Goal: Task Accomplishment & Management: Use online tool/utility

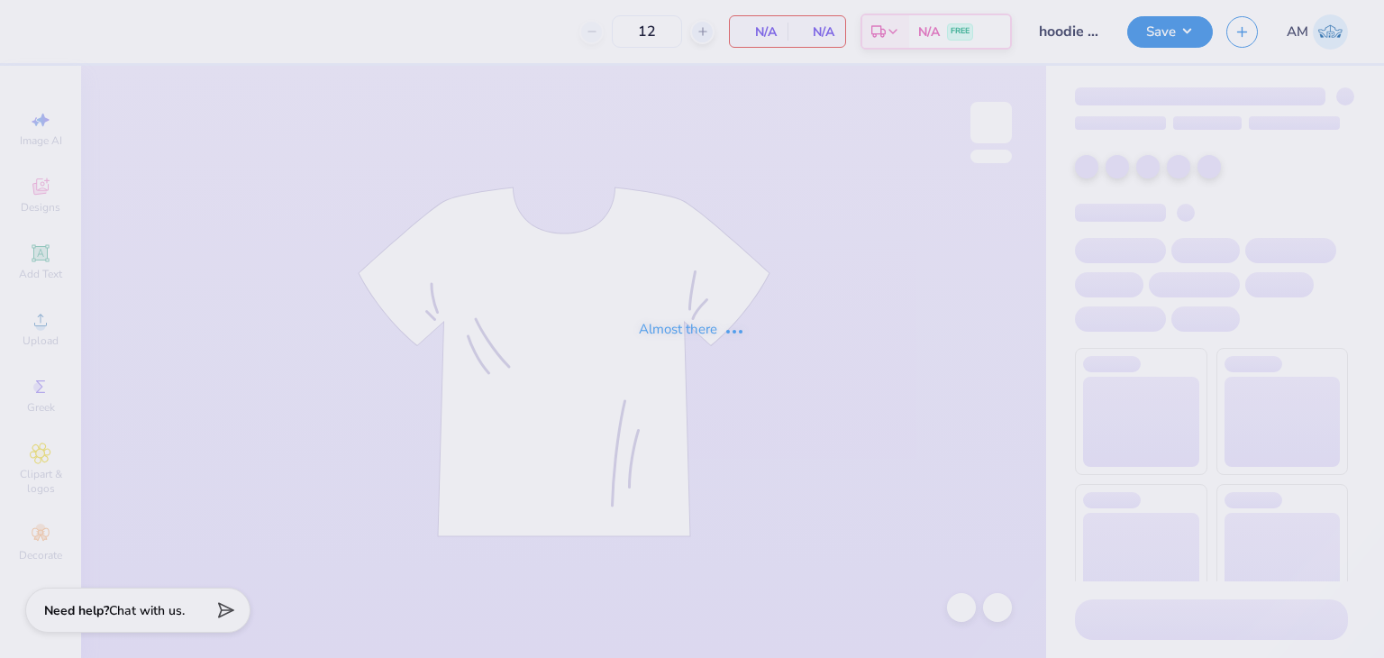
type input "hoodie for HV"
type input "24"
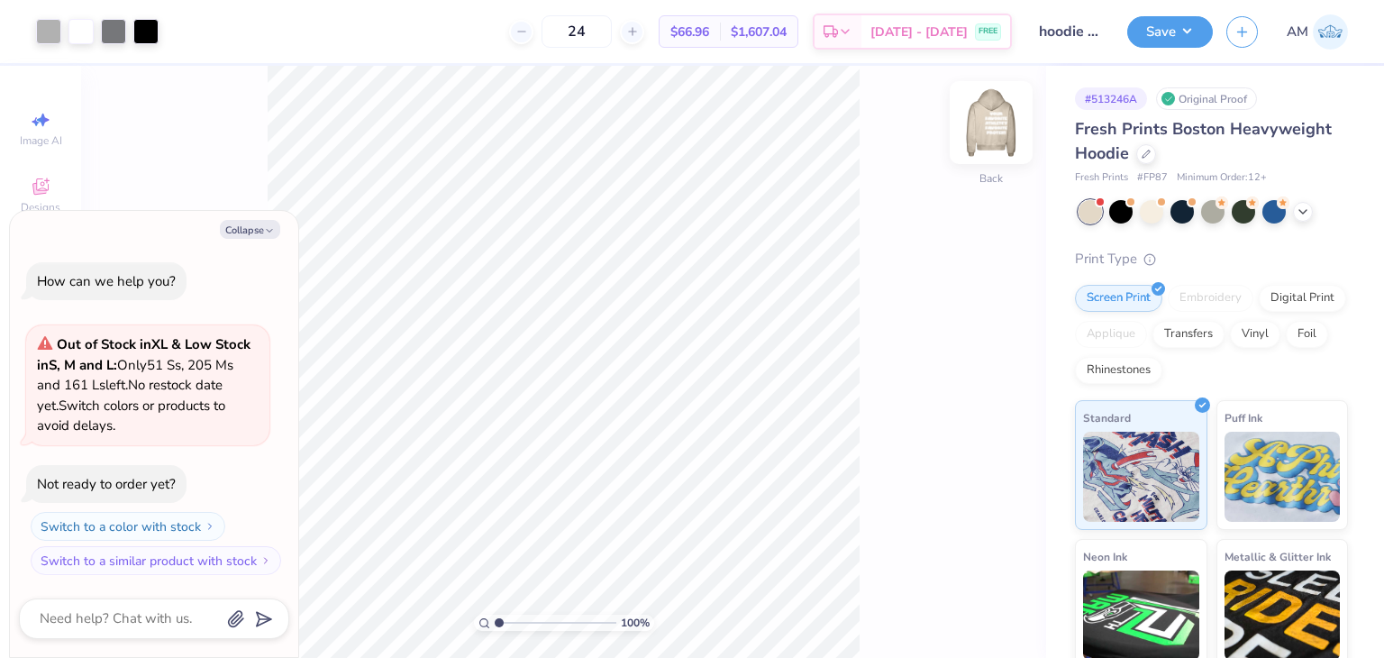
click at [989, 144] on img at bounding box center [991, 123] width 72 height 72
click at [267, 221] on button "Collapse" at bounding box center [250, 229] width 60 height 19
type textarea "x"
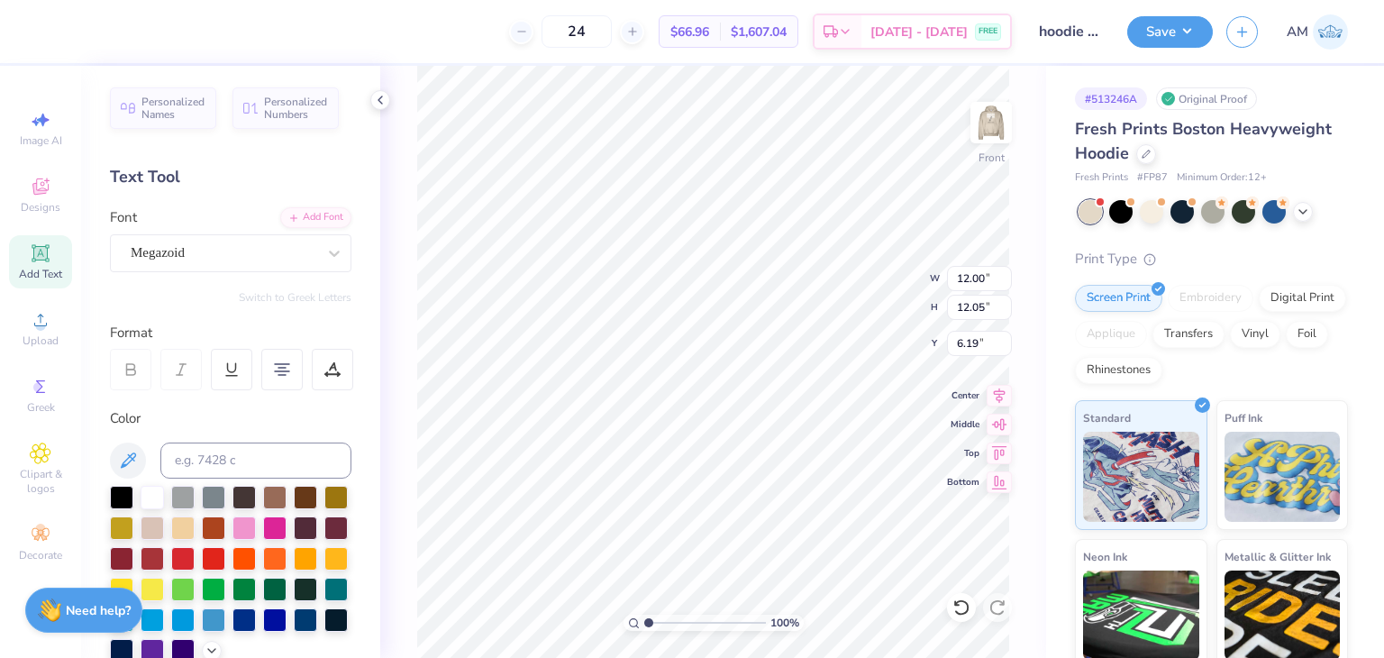
type input "6.19"
type input "11.24"
type input "11.29"
type input "10.19"
type input "10.23"
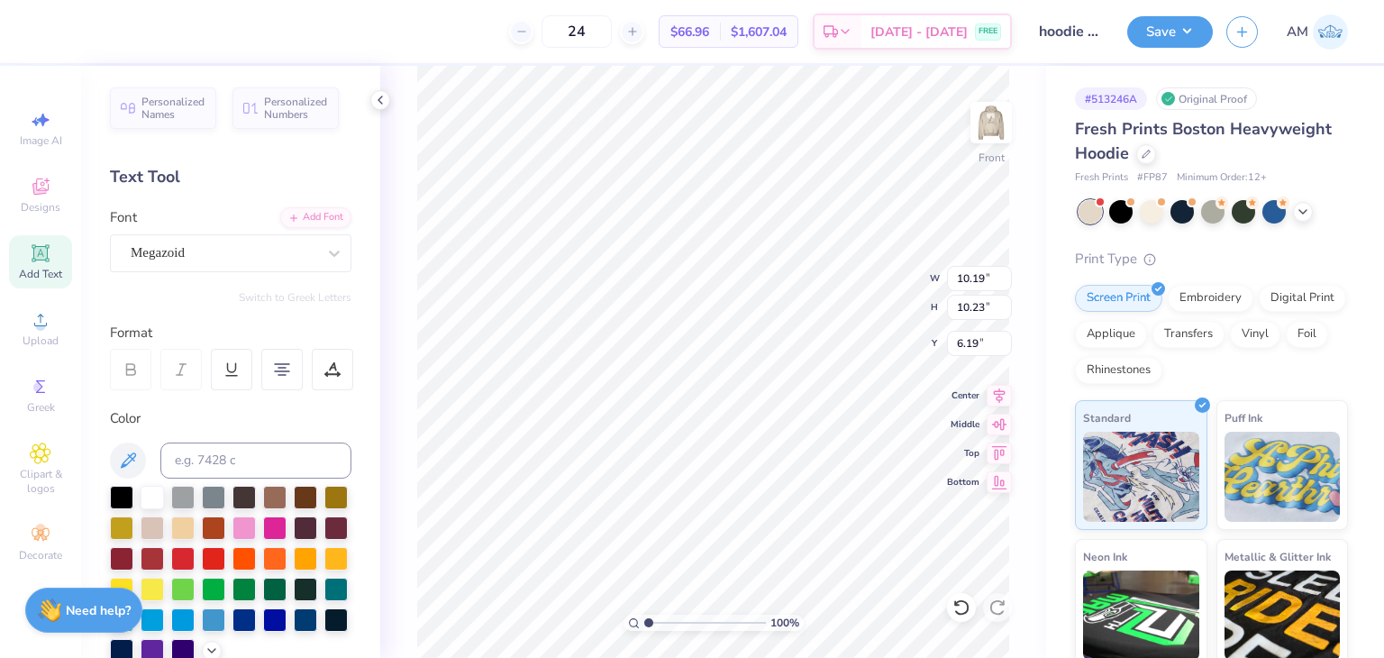
type input "11.43"
type input "11.48"
click at [1136, 39] on button "Save" at bounding box center [1170, 30] width 86 height 32
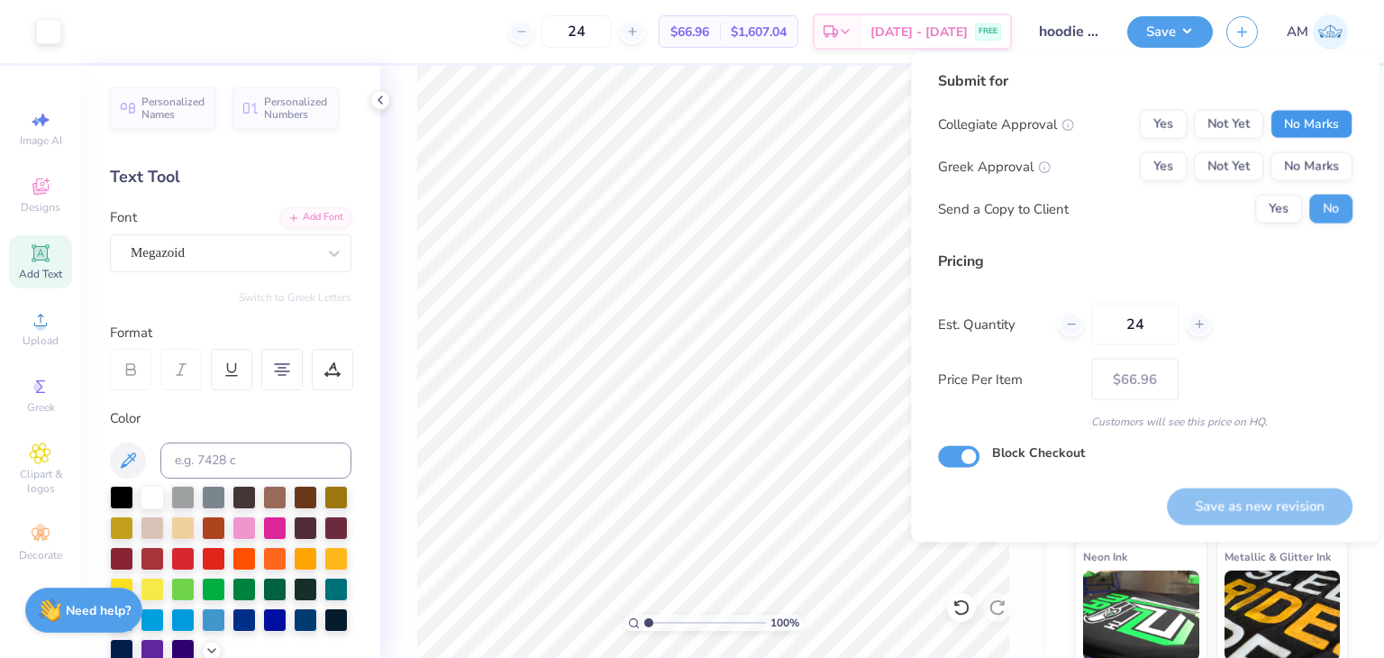
click at [1323, 123] on button "No Marks" at bounding box center [1312, 124] width 82 height 29
click at [1328, 165] on button "No Marks" at bounding box center [1312, 166] width 82 height 29
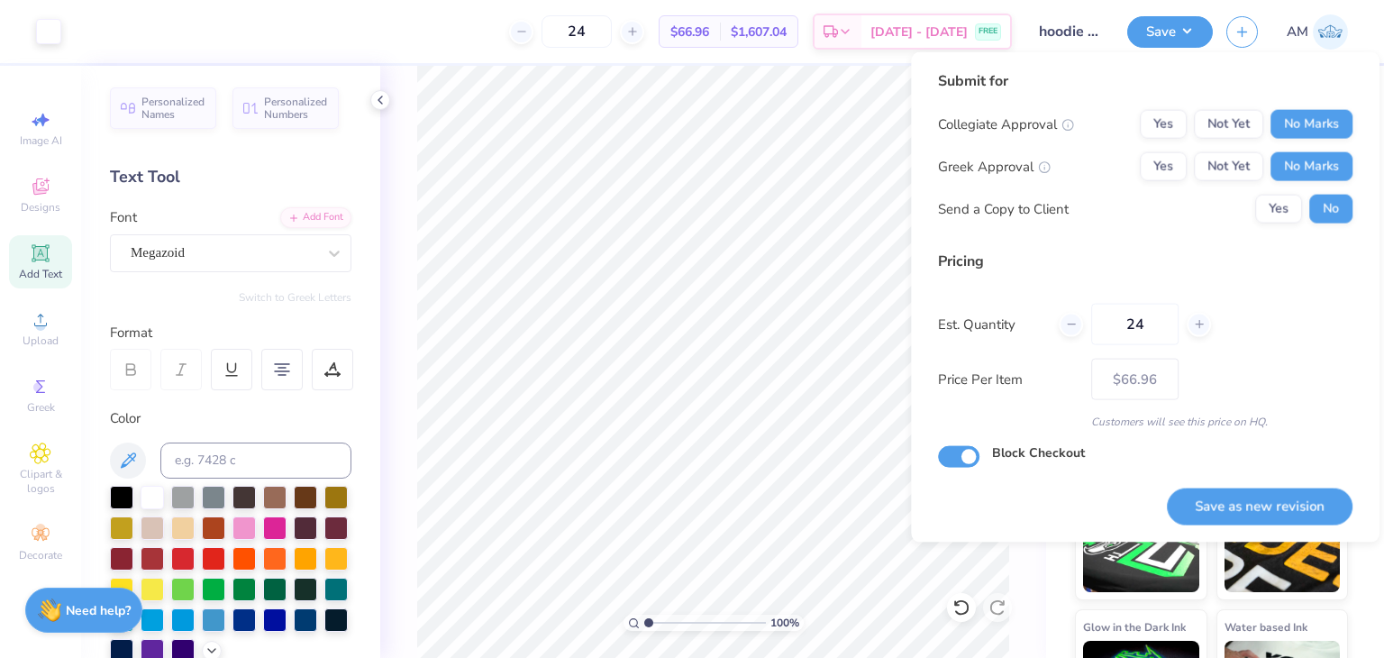
scroll to position [149, 0]
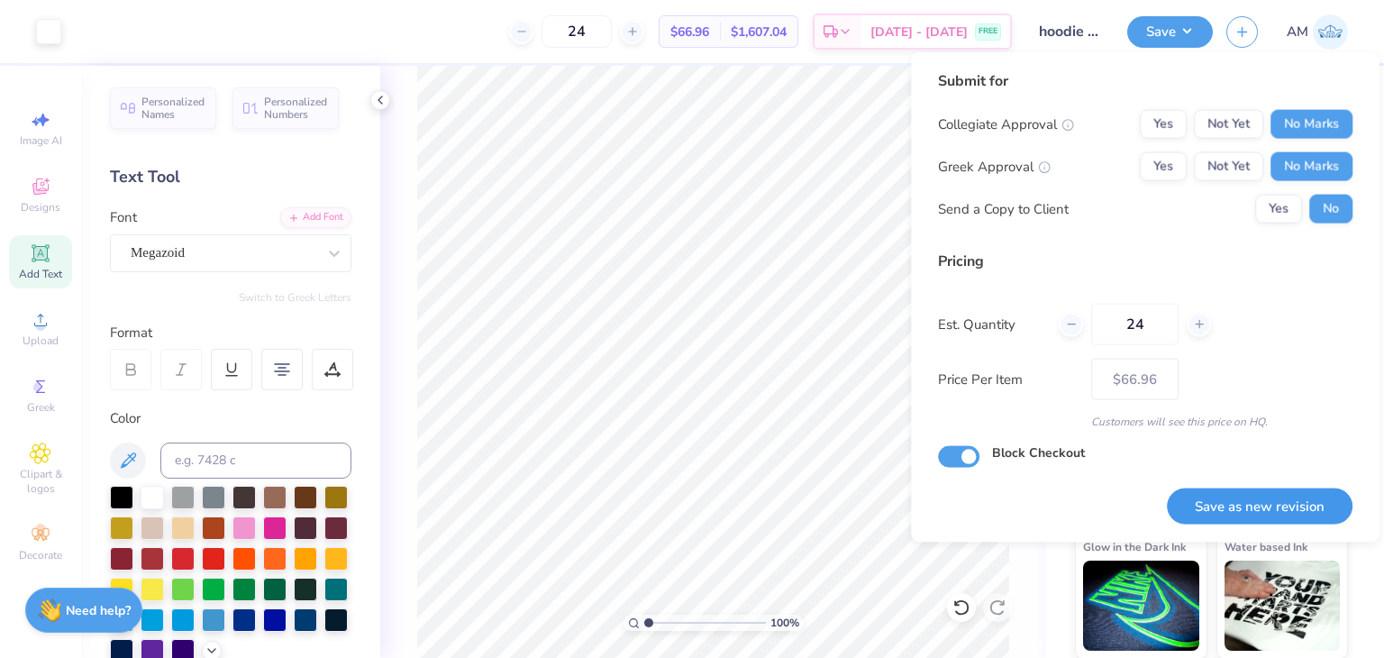
click at [1272, 488] on button "Save as new revision" at bounding box center [1260, 506] width 186 height 37
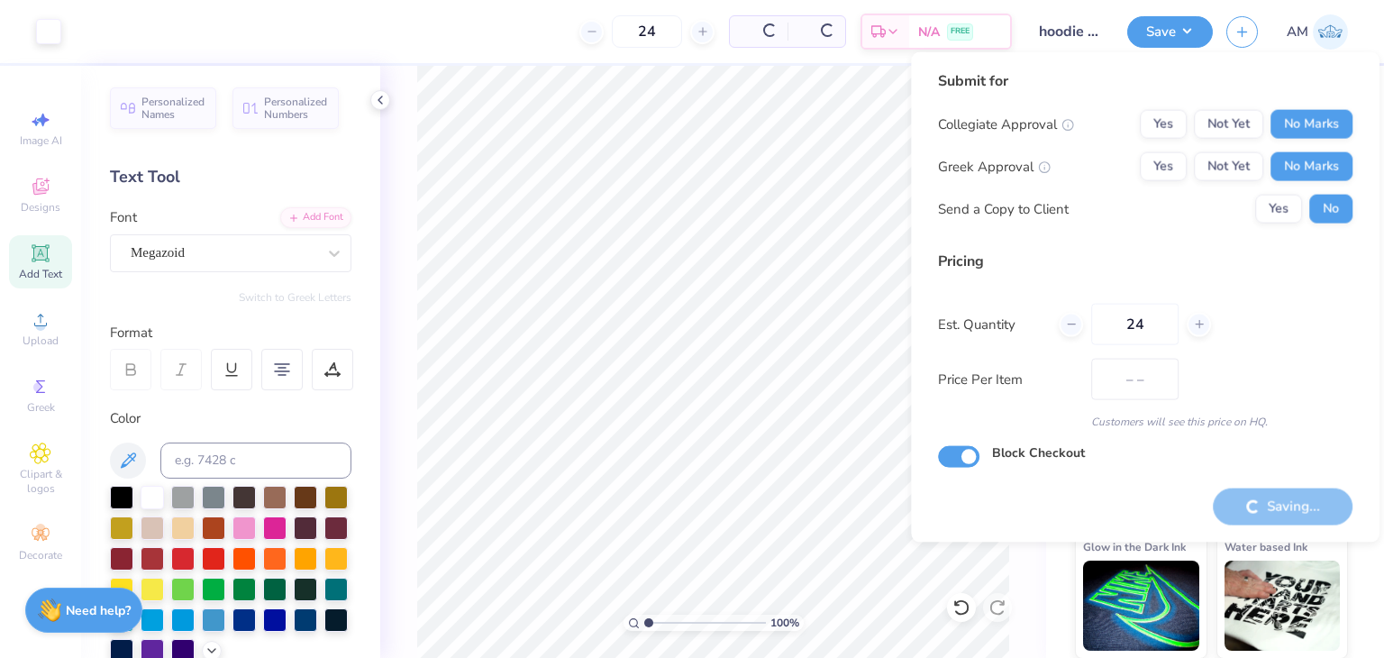
click at [389, 102] on div at bounding box center [380, 100] width 20 height 20
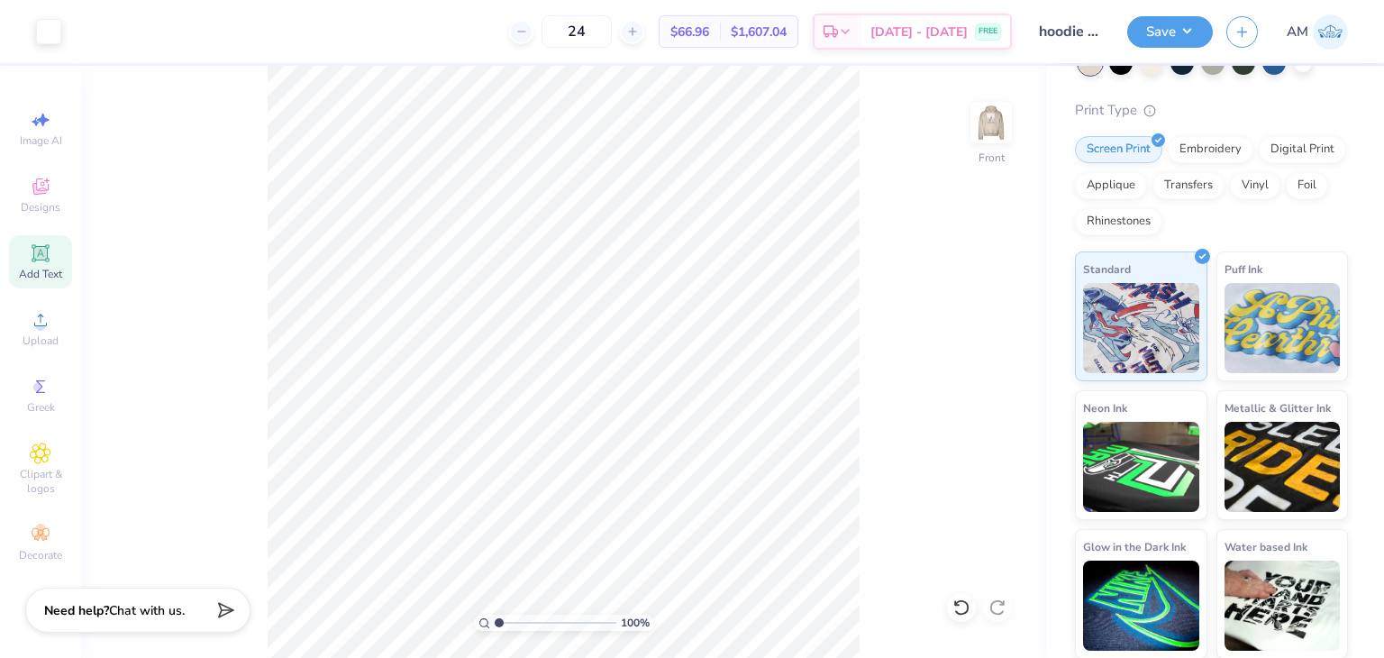
type input "$66.96"
click at [386, 100] on div "100 % Front" at bounding box center [563, 362] width 965 height 592
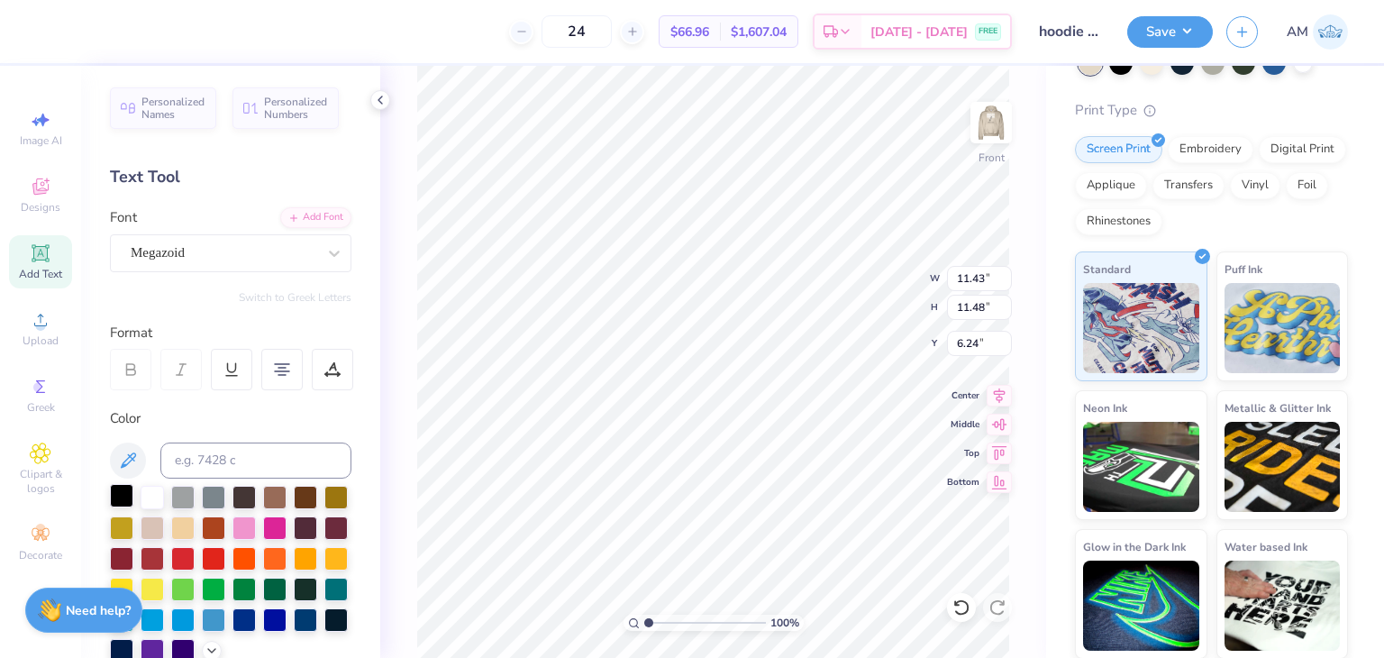
click at [121, 495] on div at bounding box center [121, 495] width 23 height 23
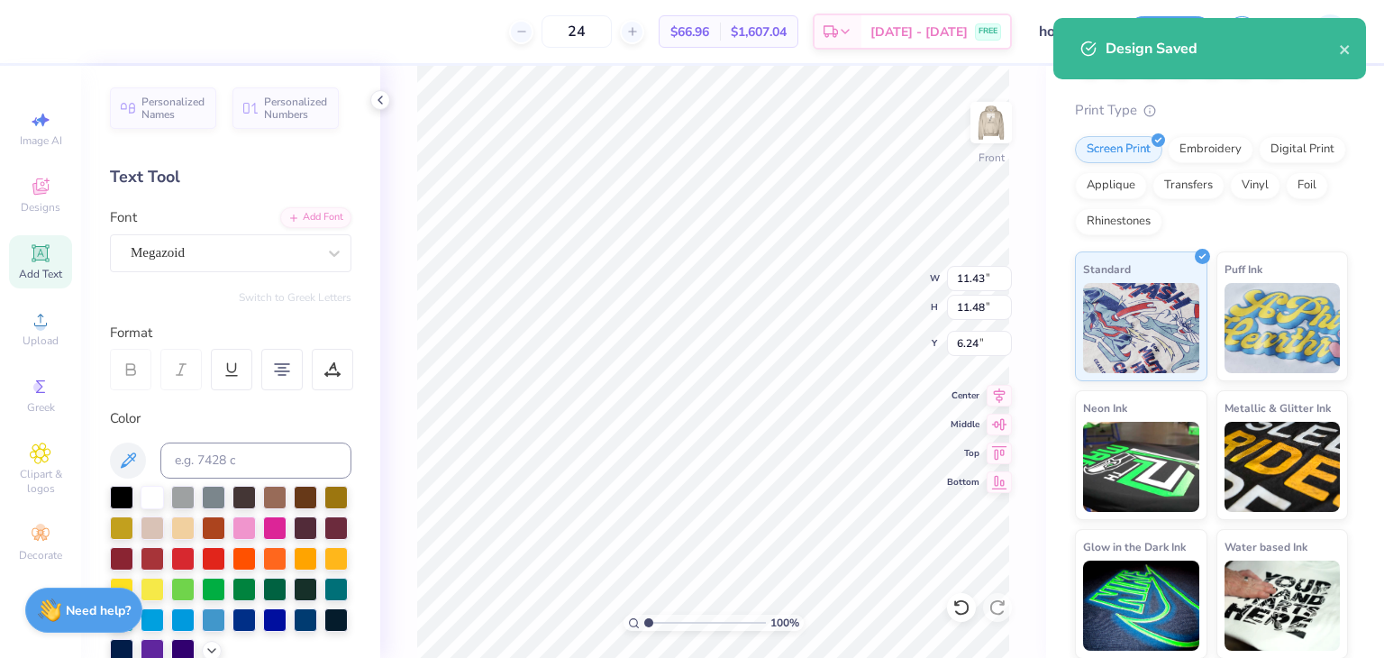
click at [381, 101] on icon at bounding box center [380, 100] width 14 height 14
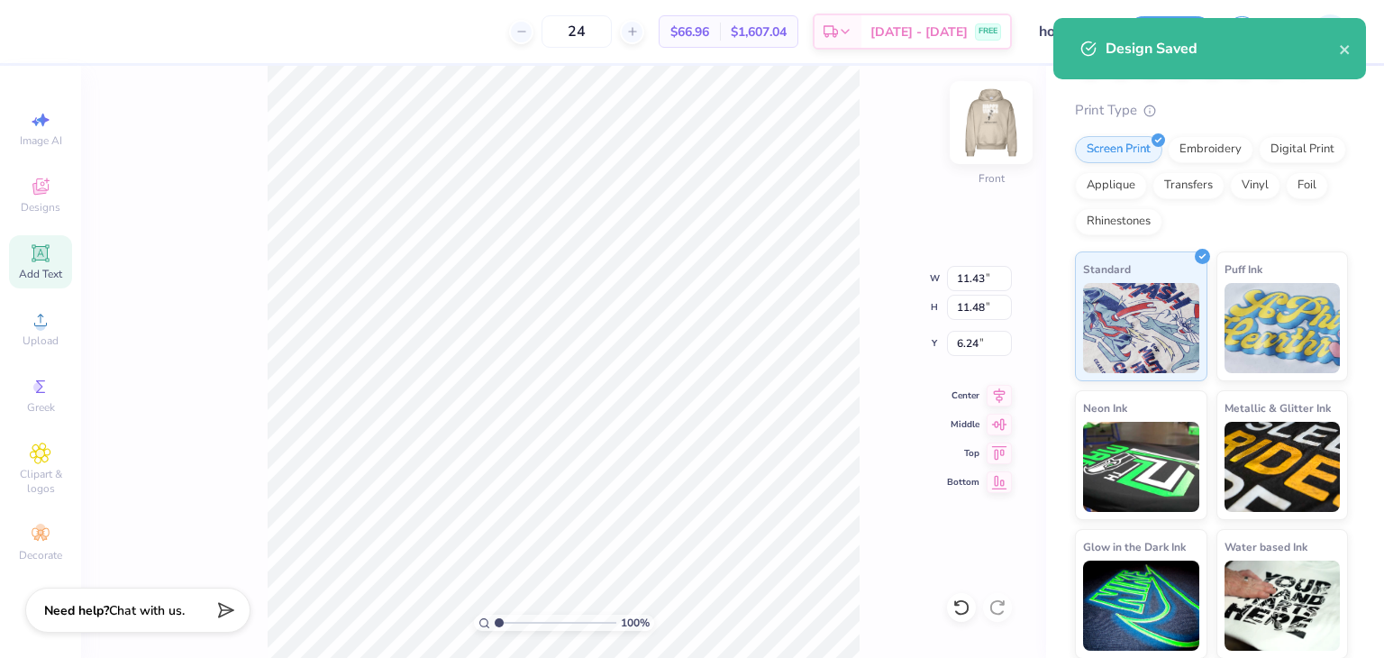
click at [980, 134] on img at bounding box center [991, 123] width 72 height 72
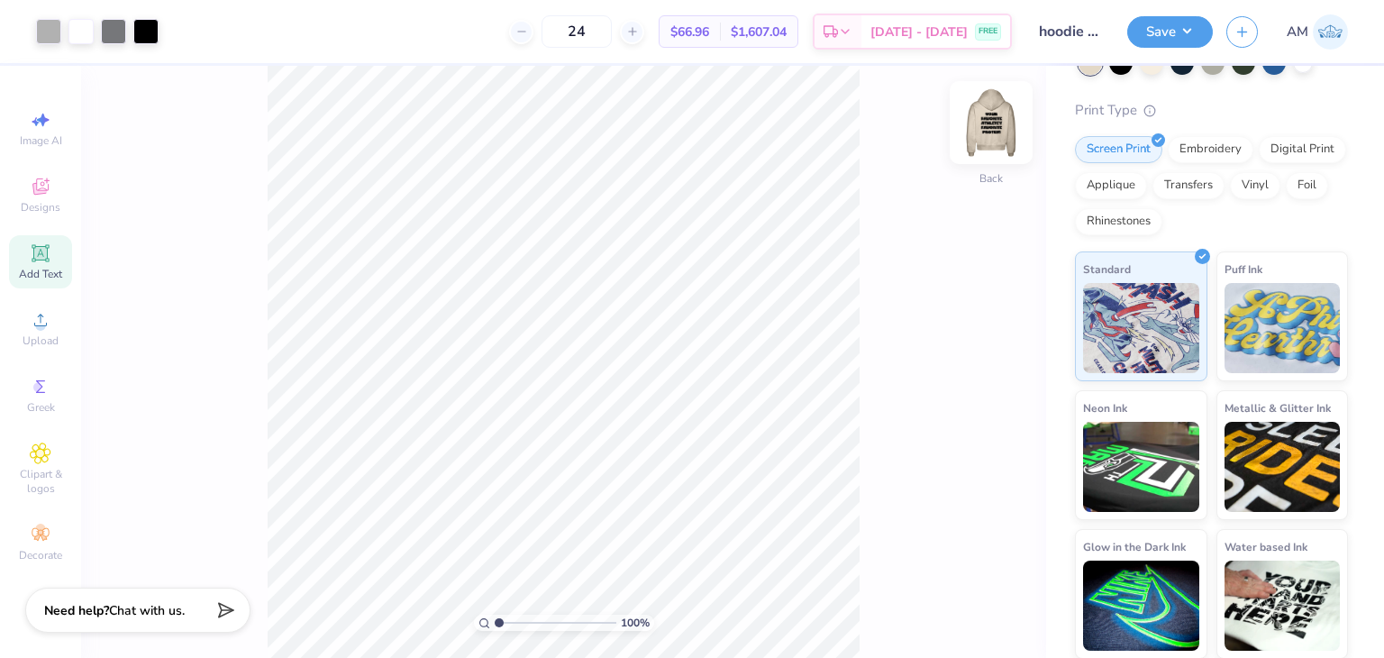
click at [981, 130] on img at bounding box center [991, 123] width 72 height 72
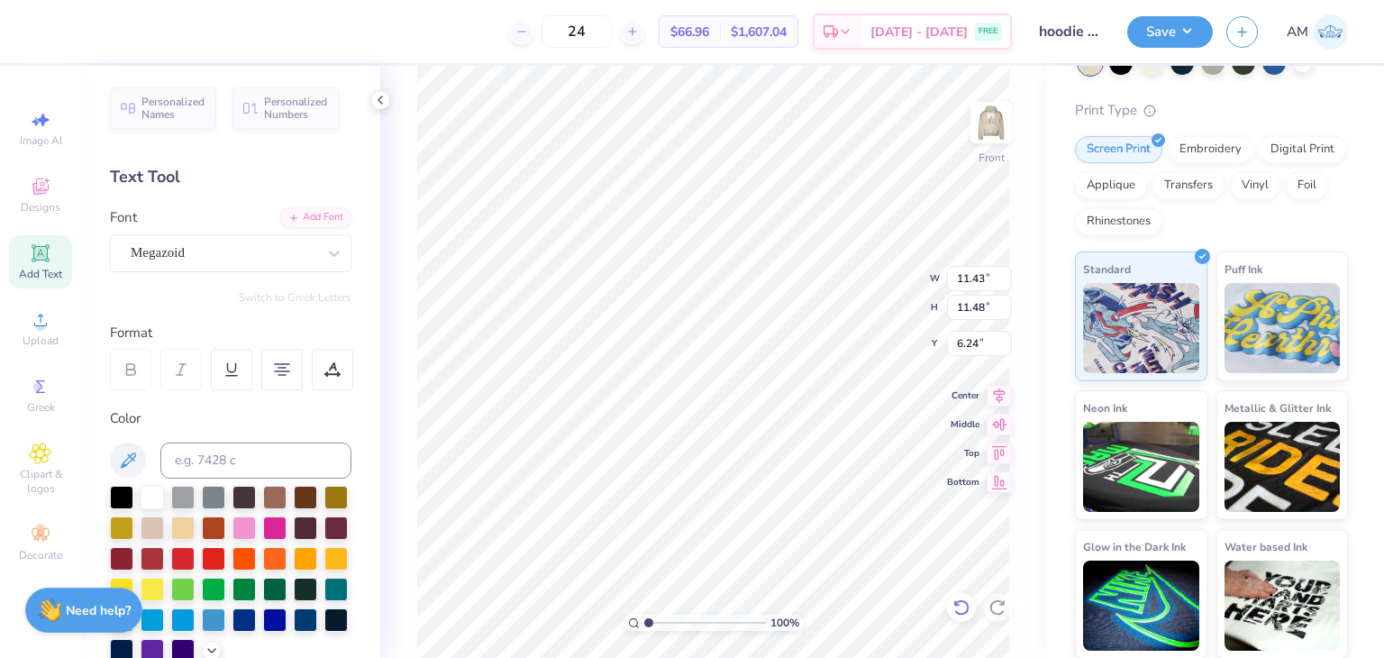
click at [969, 604] on icon at bounding box center [962, 607] width 18 height 18
click at [963, 603] on icon at bounding box center [962, 607] width 18 height 18
click at [386, 96] on icon at bounding box center [380, 100] width 14 height 14
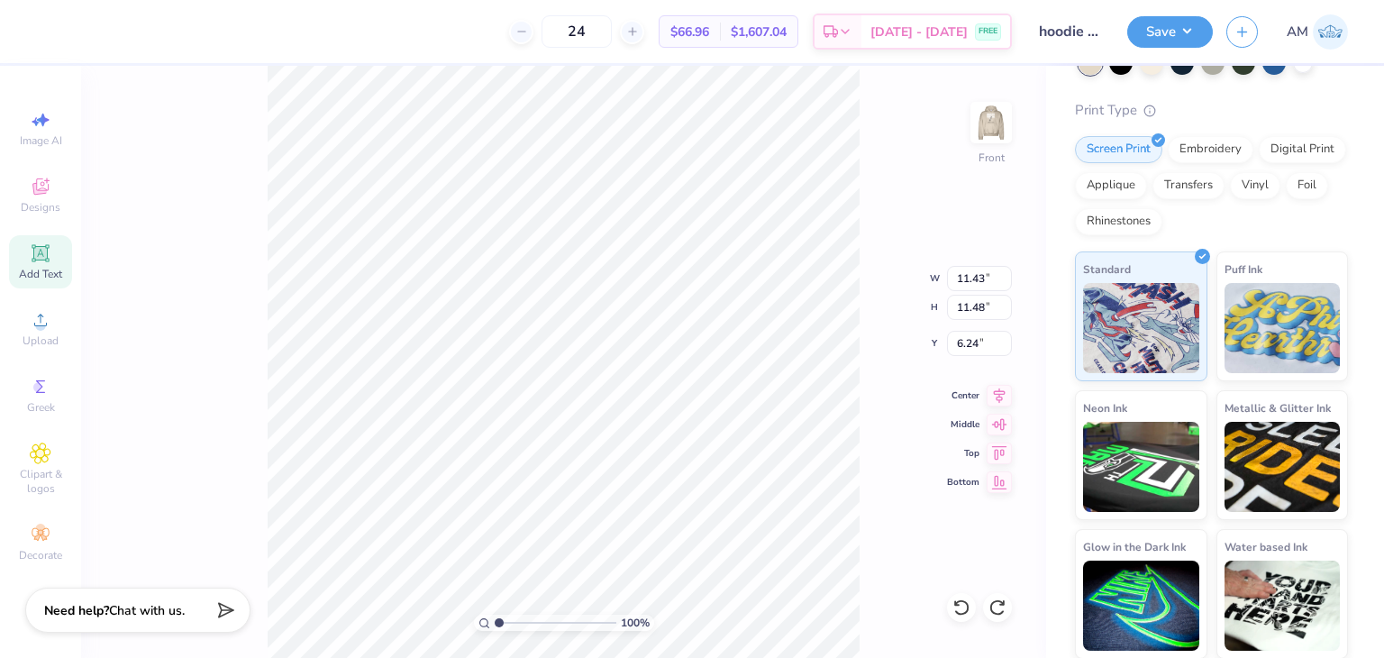
click at [865, 155] on div "100 % Front W 11.43 11.43 " H 11.48 11.48 " Y 6.24 6.24 " Center Middle Top Bot…" at bounding box center [563, 362] width 965 height 592
click at [988, 126] on img at bounding box center [991, 123] width 72 height 72
